Goal: Task Accomplishment & Management: Complete application form

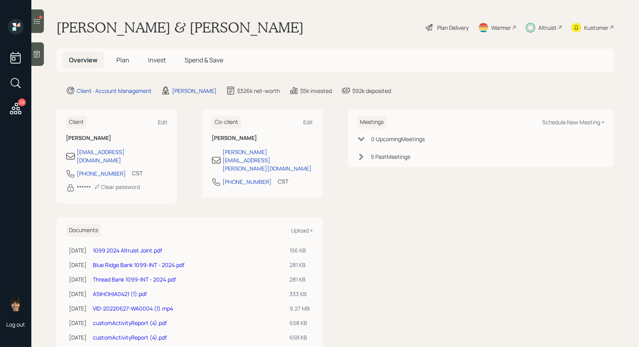
click at [162, 61] on span "Invest" at bounding box center [157, 60] width 18 height 9
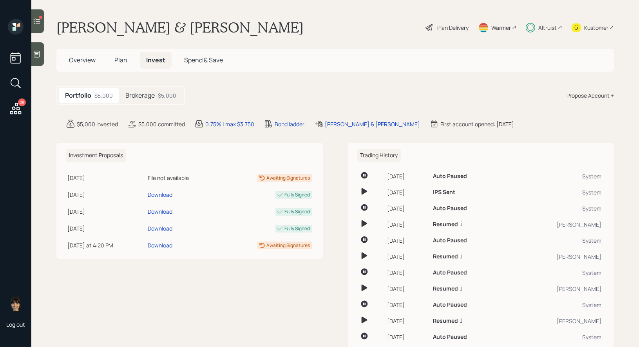
click at [149, 96] on h5 "Brokerage" at bounding box center [139, 95] width 29 height 7
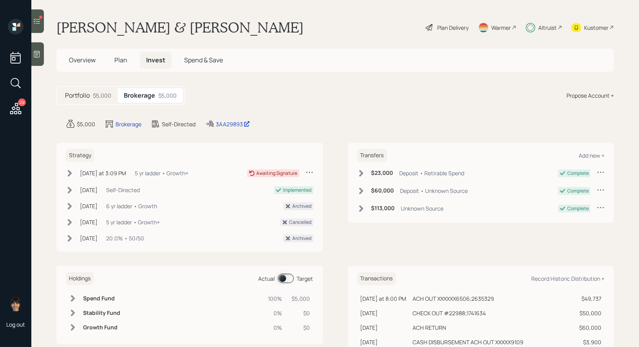
click at [68, 171] on icon at bounding box center [70, 173] width 8 height 8
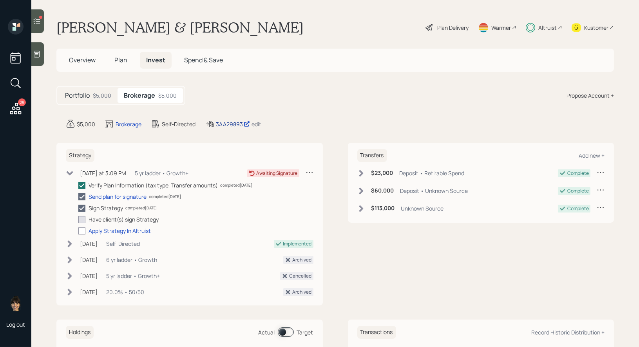
click at [226, 121] on div "3AA29893" at bounding box center [233, 124] width 34 height 8
click at [229, 121] on div "3AA29893" at bounding box center [233, 124] width 34 height 8
click at [196, 60] on span "Spend & Save" at bounding box center [203, 60] width 39 height 9
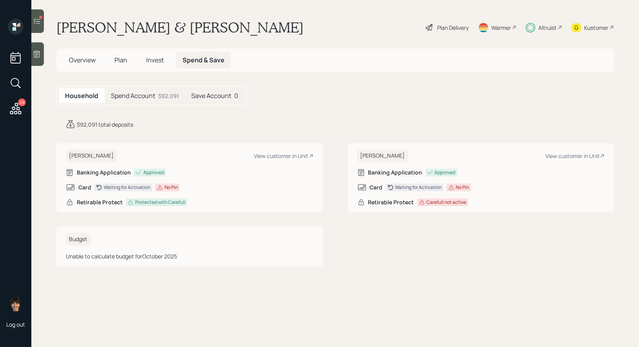
click at [139, 96] on h5 "Spend Account" at bounding box center [133, 95] width 44 height 7
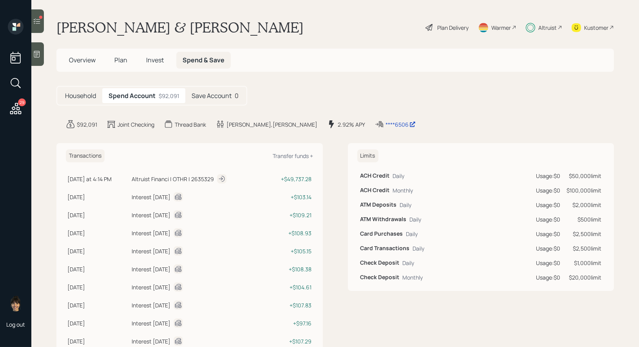
click at [118, 60] on span "Plan" at bounding box center [120, 60] width 13 height 9
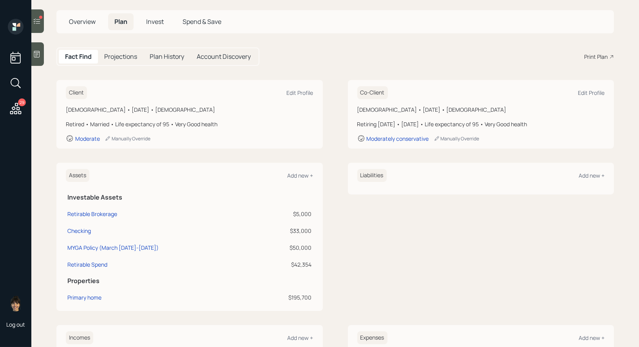
scroll to position [40, 0]
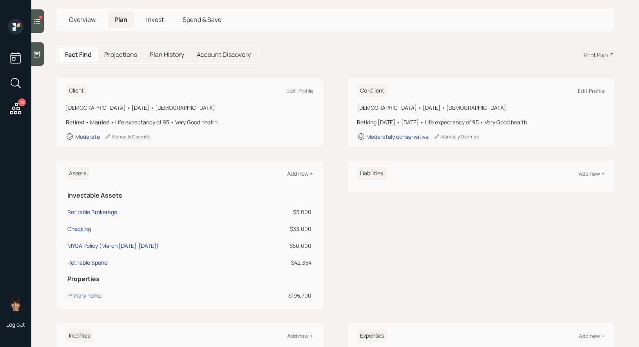
click at [78, 257] on td "Retirable Spend" at bounding box center [163, 261] width 194 height 17
click at [87, 259] on div "Retirable Spend" at bounding box center [87, 262] width 40 height 8
select select "cash"
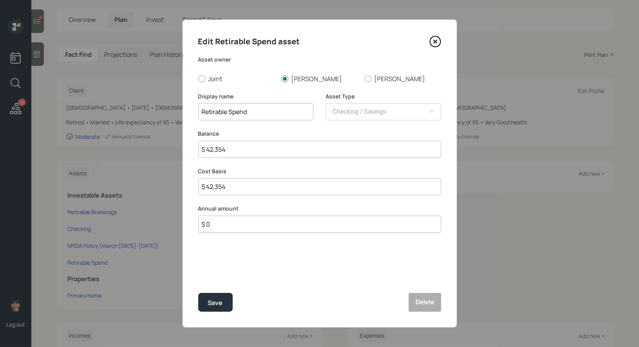
click at [241, 148] on input "$ 42,354" at bounding box center [319, 149] width 243 height 17
type input "$ 9"
type input "$ 92"
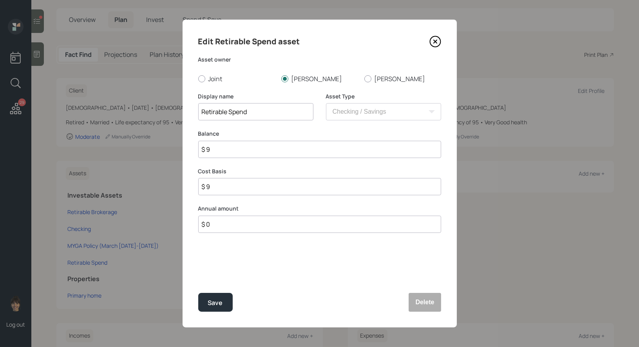
type input "$ 92"
type input "$ 920"
type input "$ 9,200"
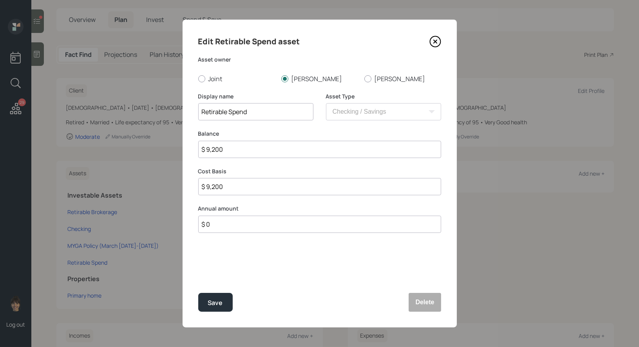
type input "$ 92,000"
click at [216, 301] on div "Save" at bounding box center [215, 302] width 15 height 11
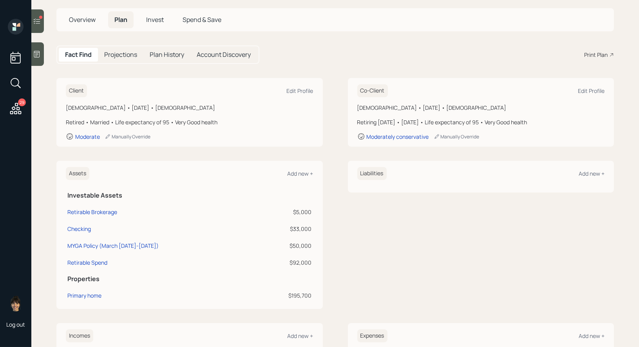
click at [205, 22] on span "Spend & Save" at bounding box center [202, 19] width 39 height 9
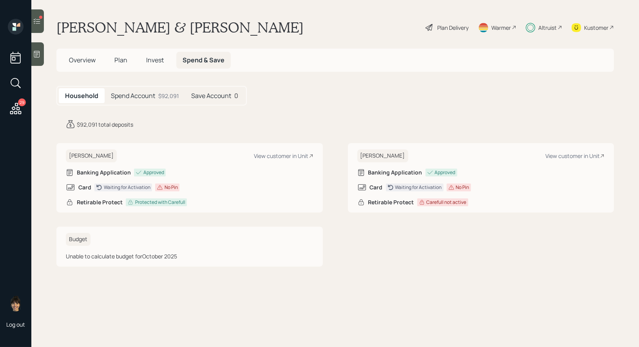
click at [150, 96] on h5 "Spend Account" at bounding box center [133, 95] width 44 height 7
